Goal: Transaction & Acquisition: Obtain resource

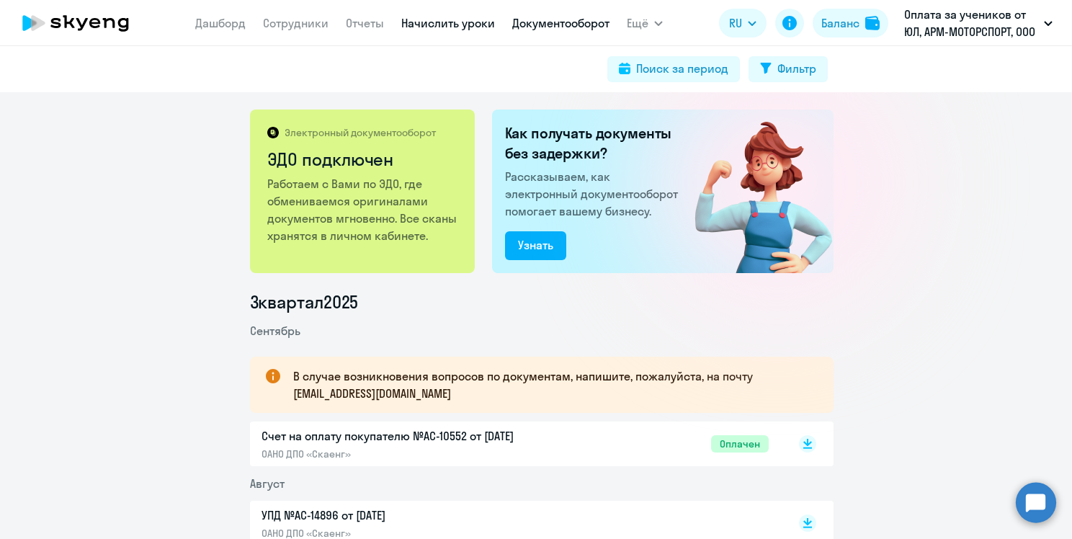
click at [454, 29] on link "Начислить уроки" at bounding box center [448, 23] width 94 height 14
click at [465, 28] on link "Начислить уроки" at bounding box center [448, 23] width 94 height 14
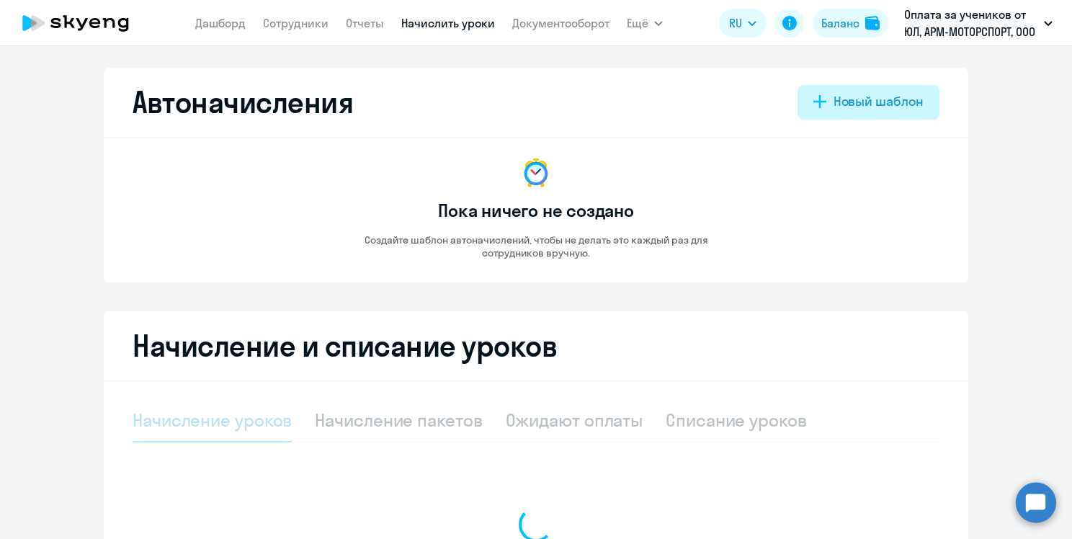
select select "10"
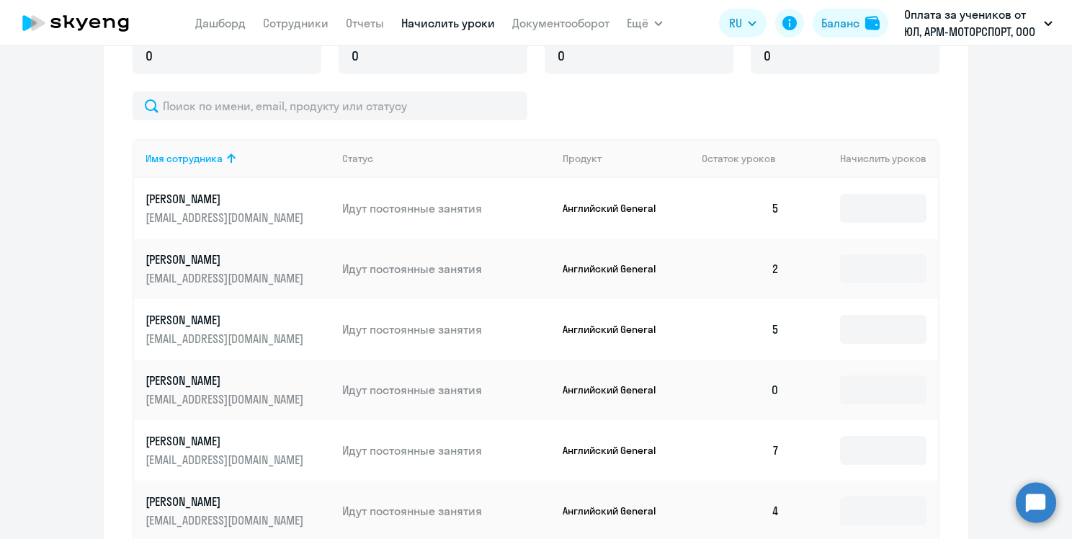
scroll to position [490, 0]
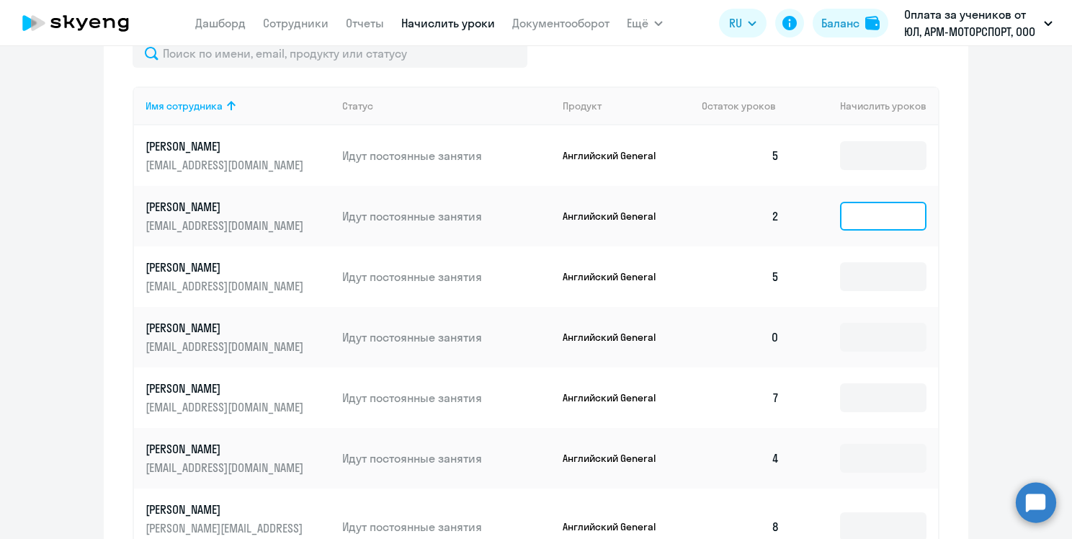
click at [856, 212] on input at bounding box center [883, 216] width 86 height 29
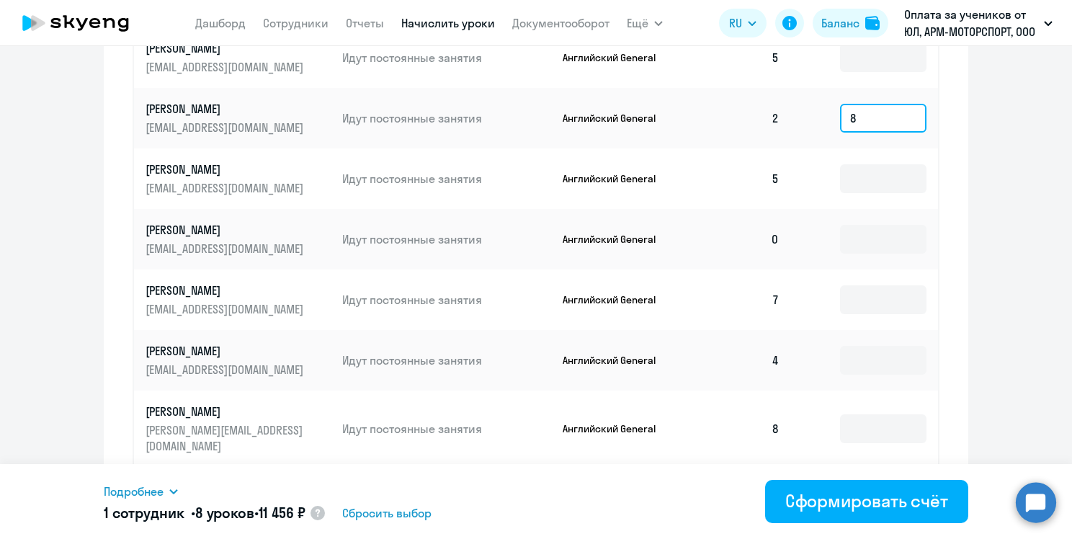
scroll to position [594, 0]
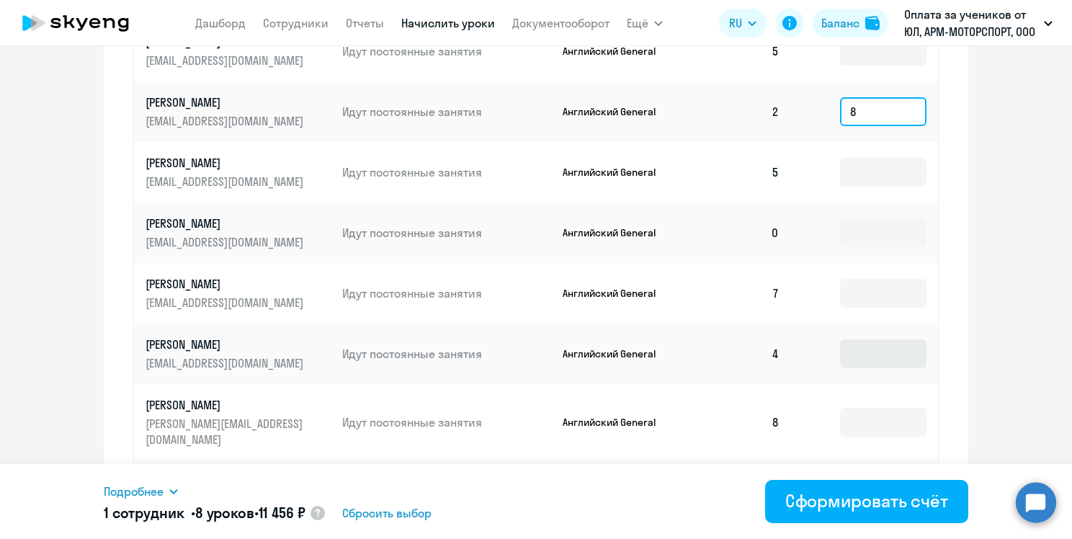
type input "8"
click at [890, 349] on input at bounding box center [883, 353] width 86 height 29
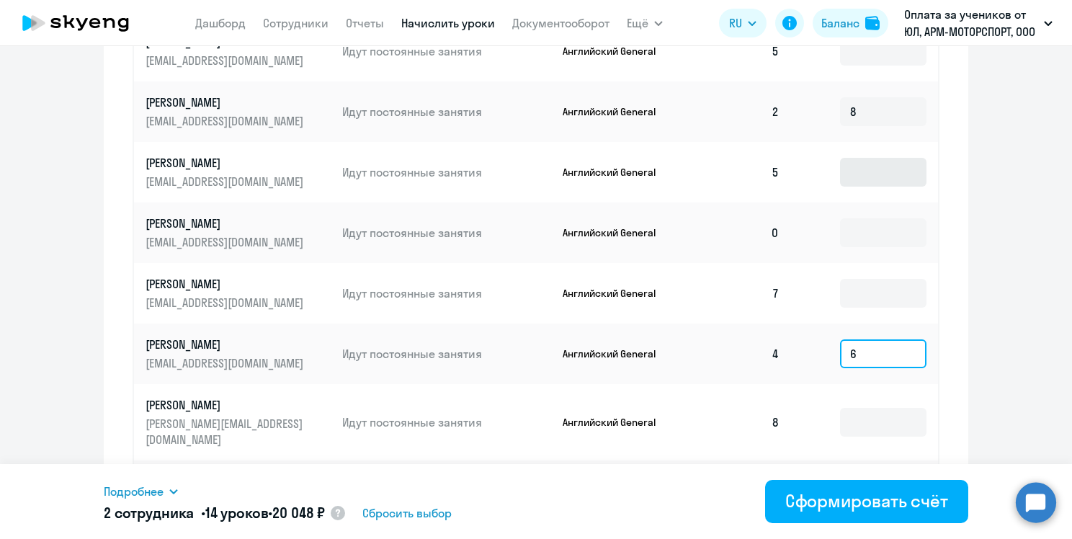
type input "6"
click at [856, 167] on input at bounding box center [883, 172] width 86 height 29
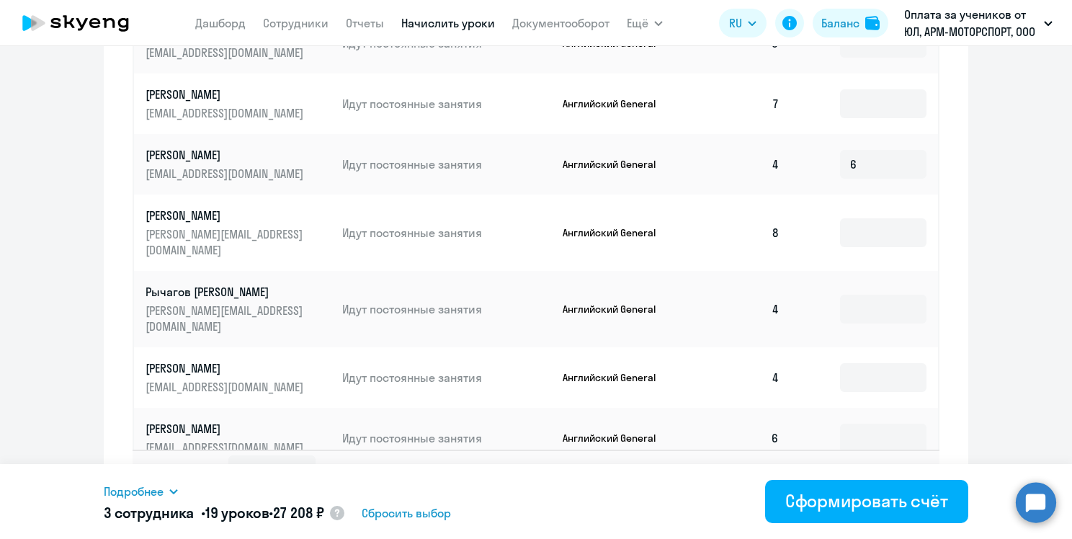
scroll to position [802, 0]
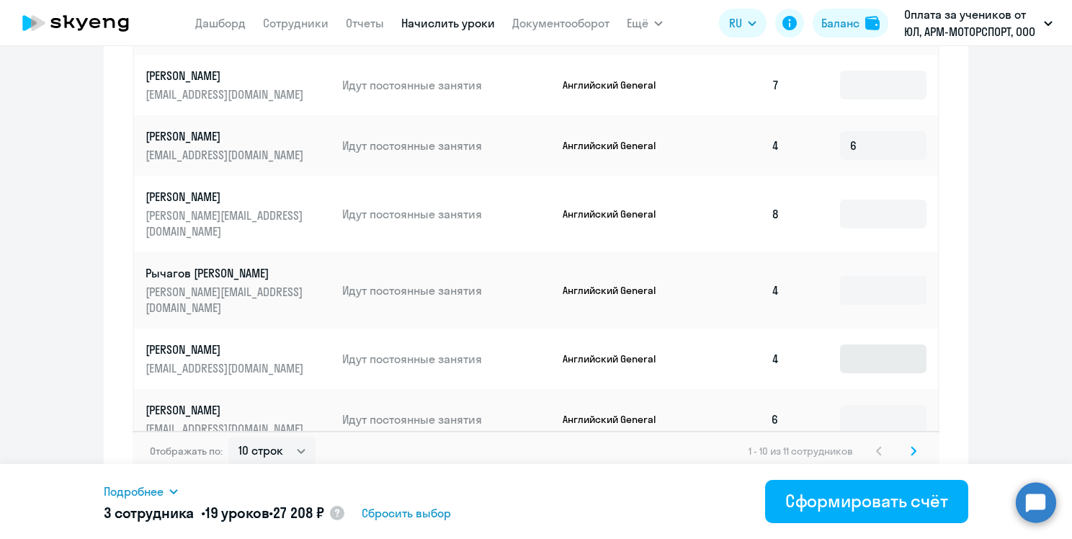
type input "5"
click at [855, 344] on input at bounding box center [883, 358] width 86 height 29
type input "6"
click at [853, 276] on input at bounding box center [883, 290] width 86 height 29
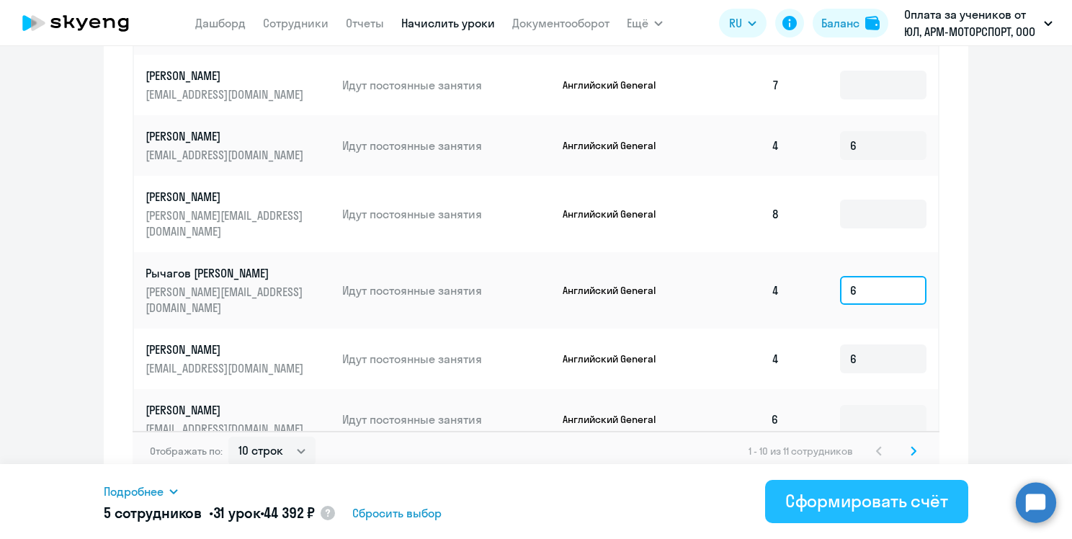
type input "6"
click at [843, 499] on div "Сформировать счёт" at bounding box center [866, 500] width 163 height 23
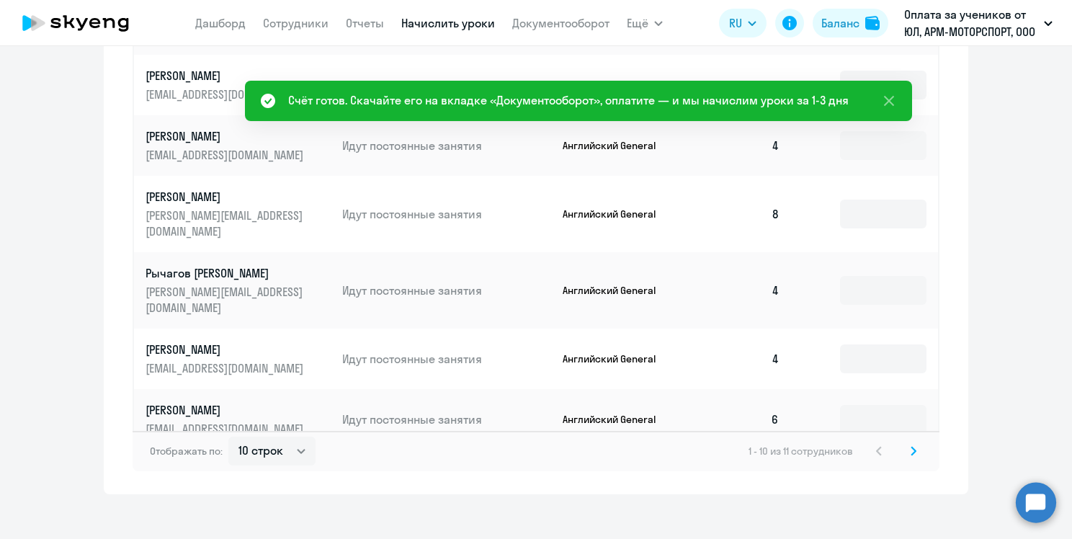
click at [573, 32] on app-menu-item-link "Документооборот" at bounding box center [560, 23] width 97 height 18
click at [560, 27] on link "Документооборот" at bounding box center [560, 23] width 97 height 14
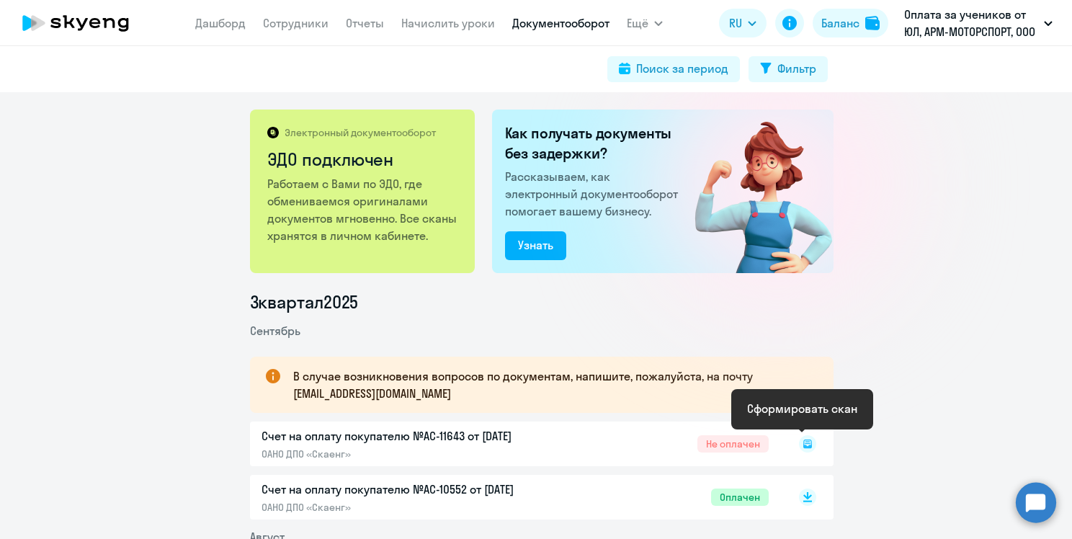
click at [802, 444] on rect at bounding box center [807, 443] width 17 height 17
click at [804, 441] on icon at bounding box center [807, 440] width 9 height 7
